Goal: Information Seeking & Learning: Learn about a topic

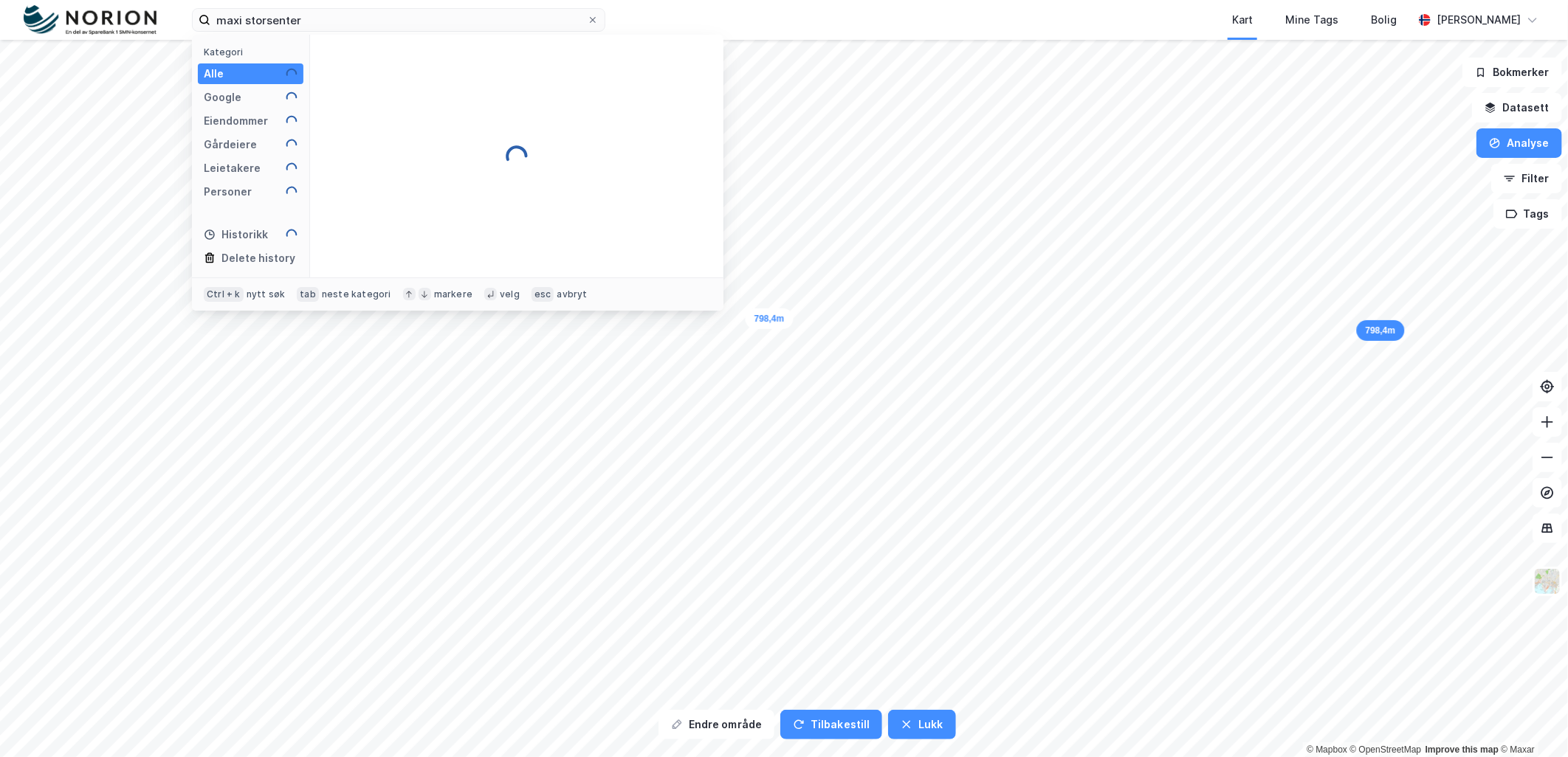
type input "maxi storsenter"
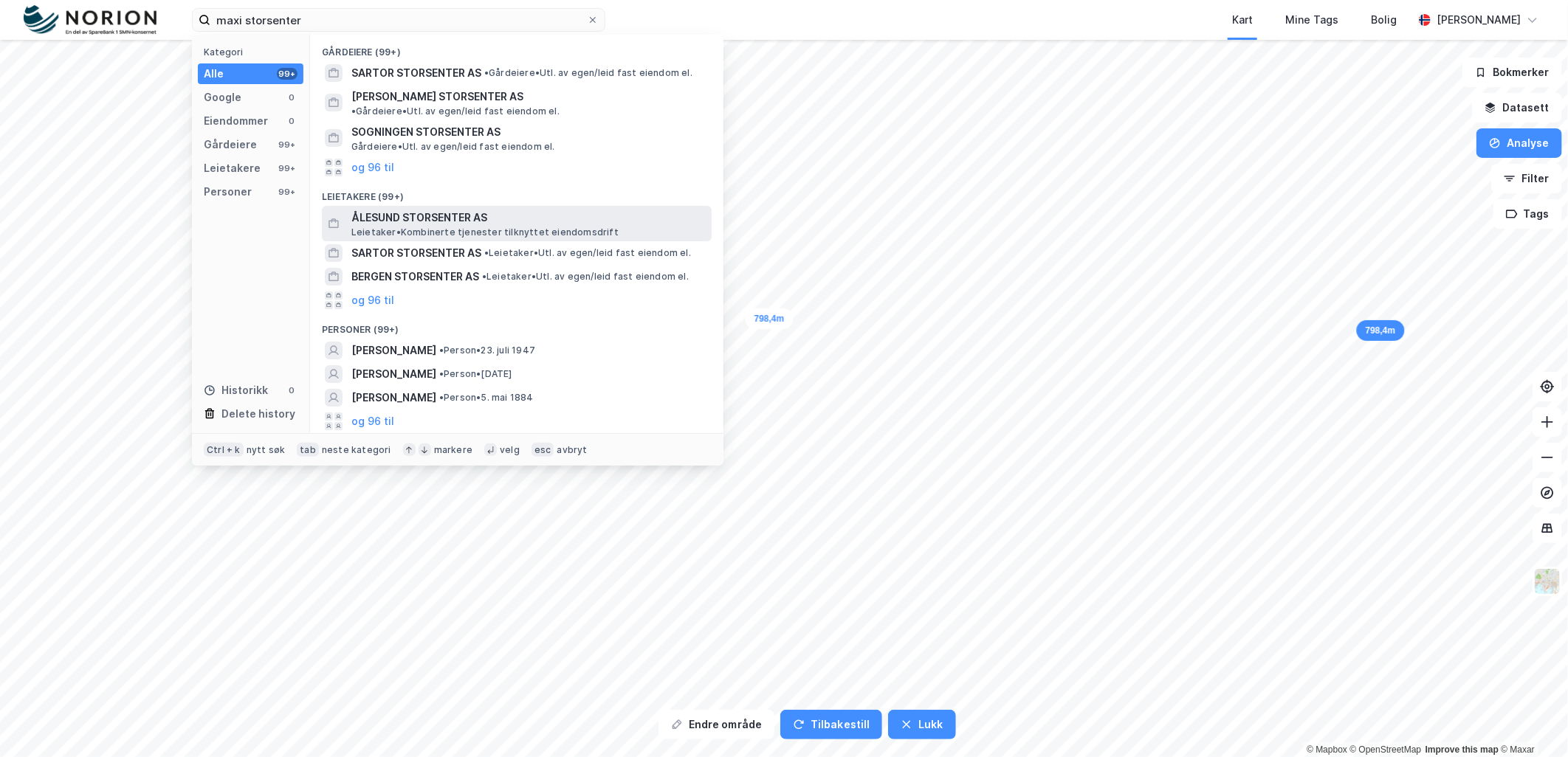
click at [452, 209] on span "ÅLESUND STORSENTER AS" at bounding box center [528, 217] width 354 height 18
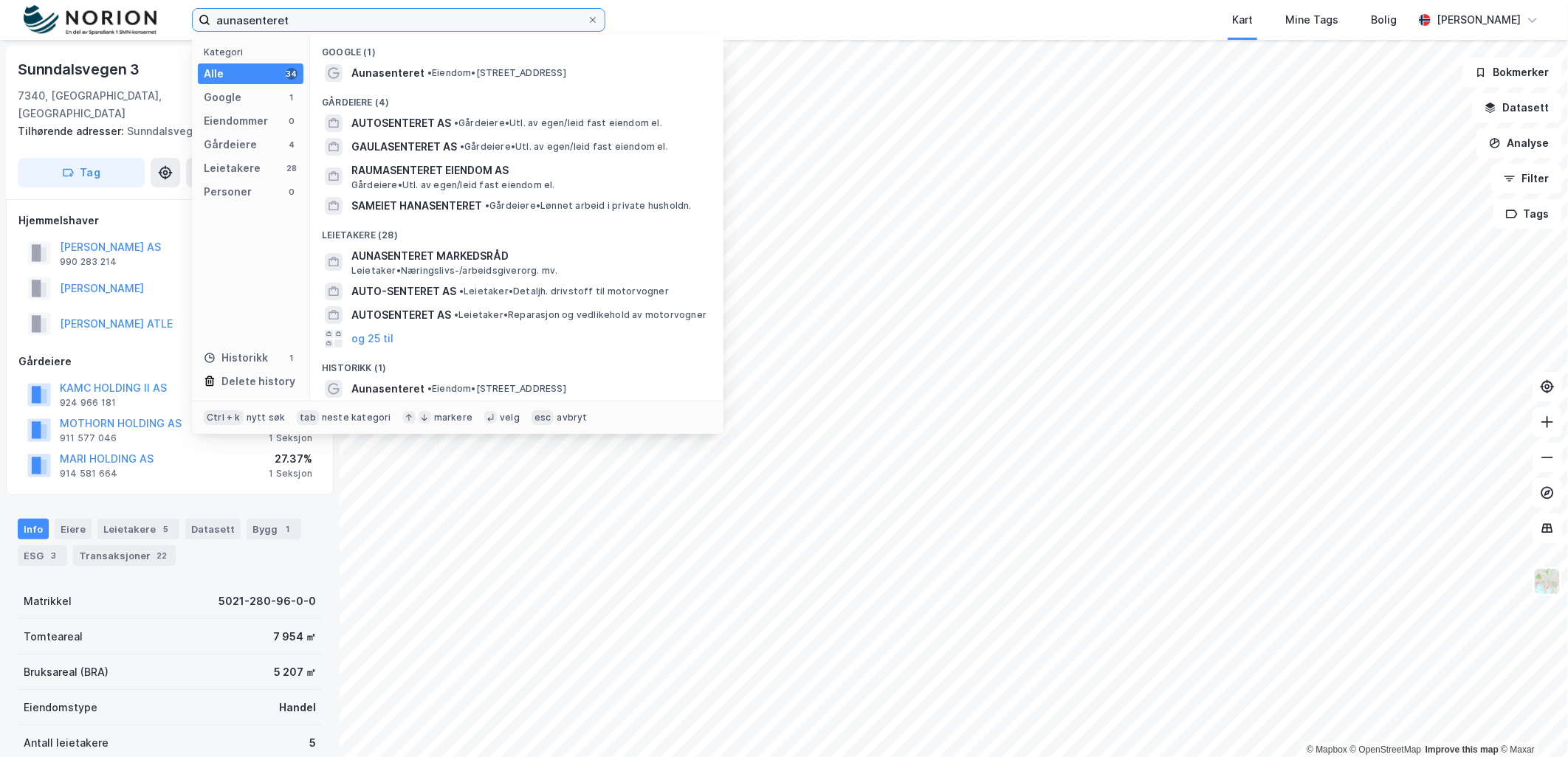
click at [323, 30] on input "aunasenteret" at bounding box center [399, 20] width 377 height 22
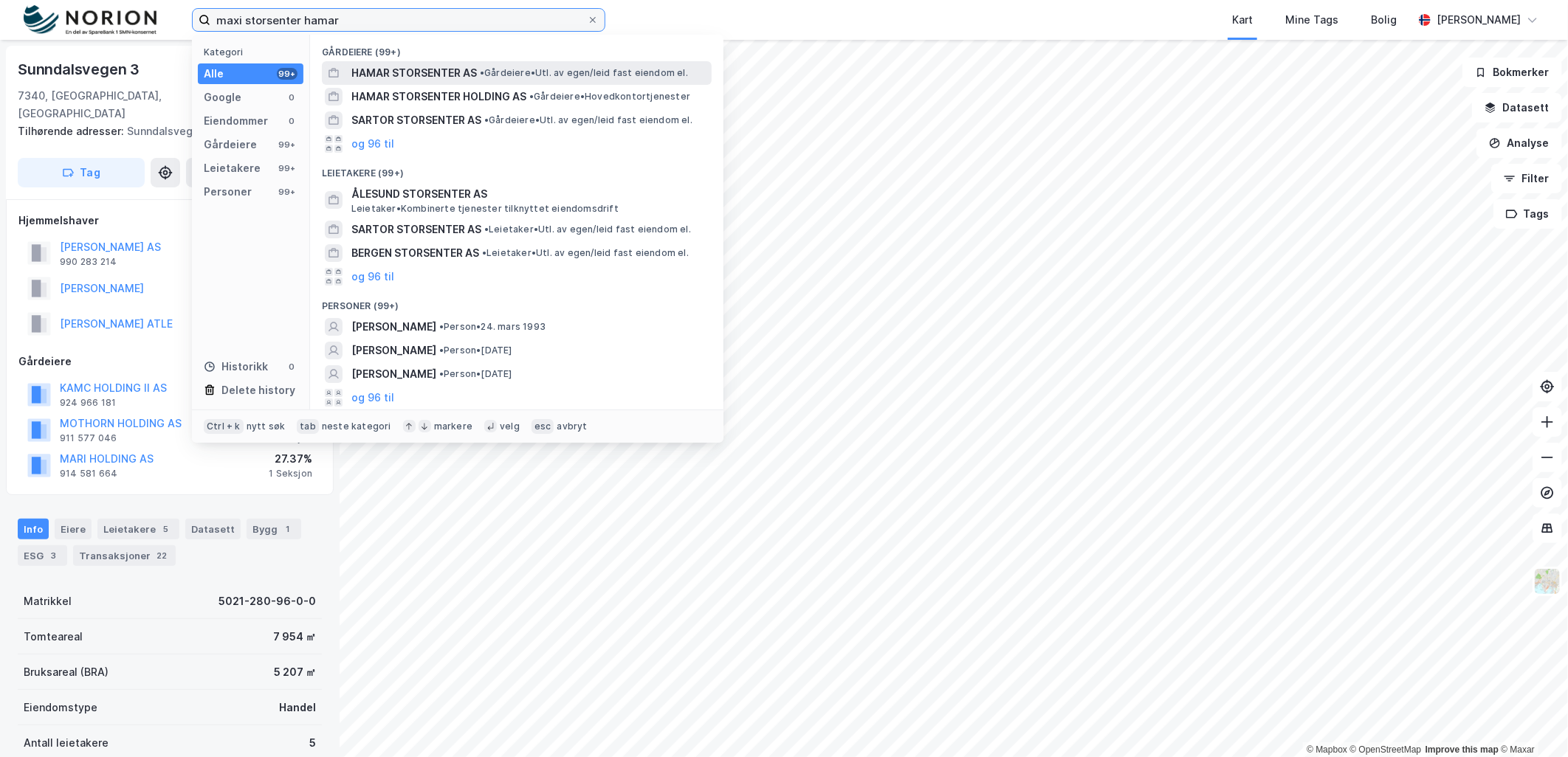
type input "maxi storsenter hamar"
click at [445, 74] on span "HAMAR STORSENTER AS" at bounding box center [414, 72] width 126 height 18
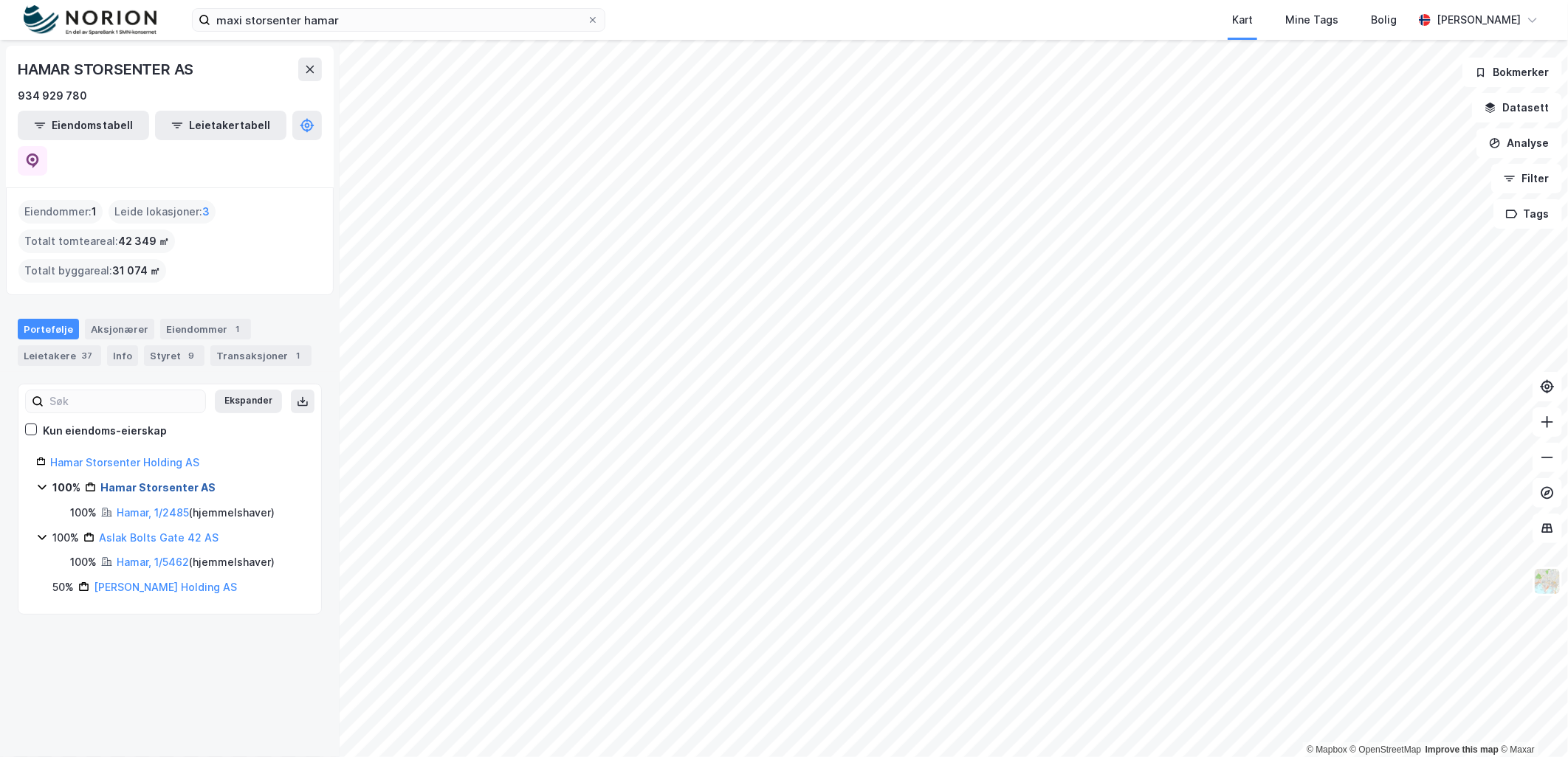
click at [174, 481] on link "Hamar Storsenter AS" at bounding box center [158, 487] width 115 height 13
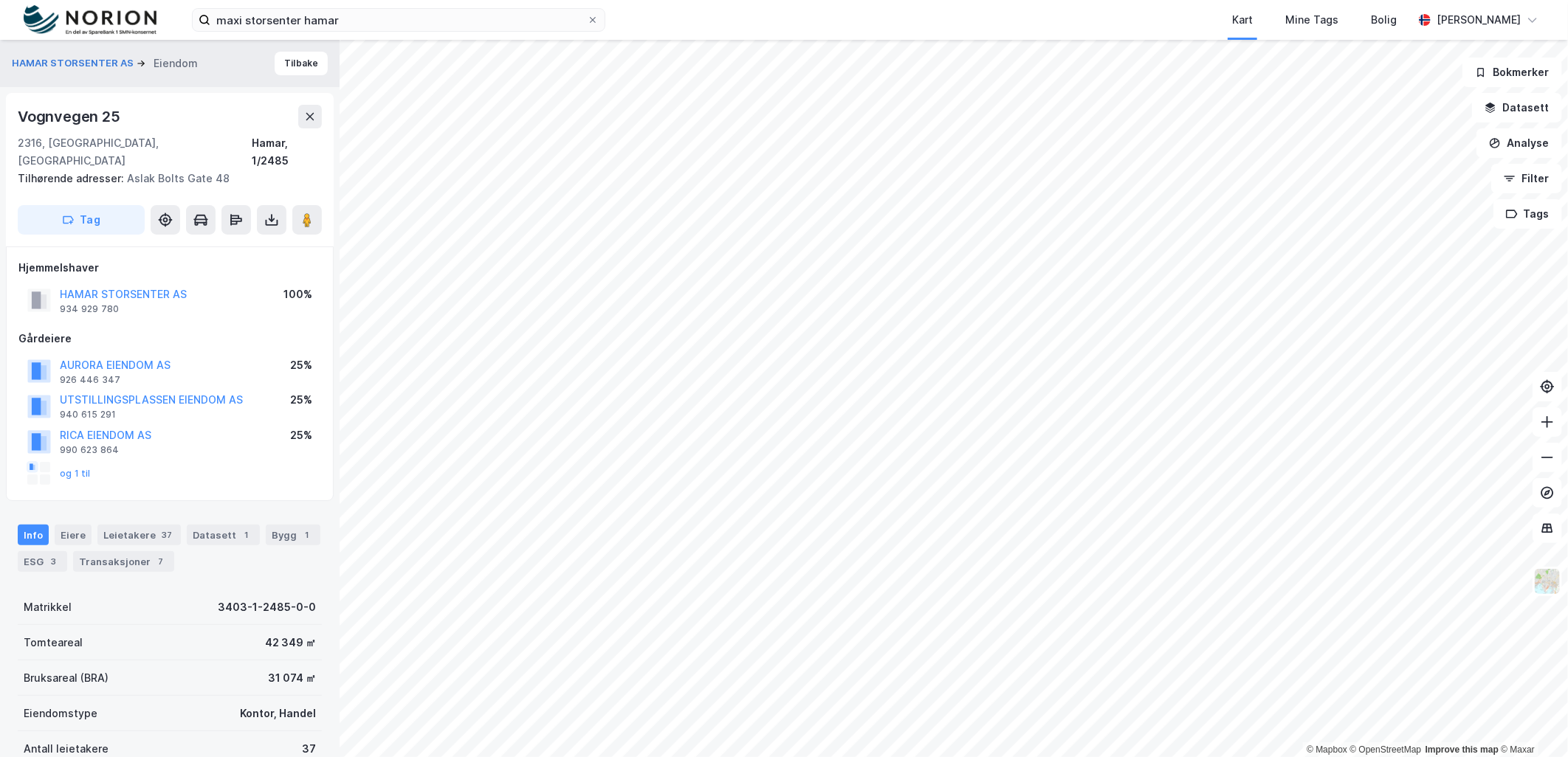
click at [99, 113] on div "Vognvegen 25" at bounding box center [70, 116] width 105 height 24
click at [116, 62] on button "HAMAR STORSENTER AS" at bounding box center [74, 64] width 125 height 15
